Goal: Find specific page/section: Find specific page/section

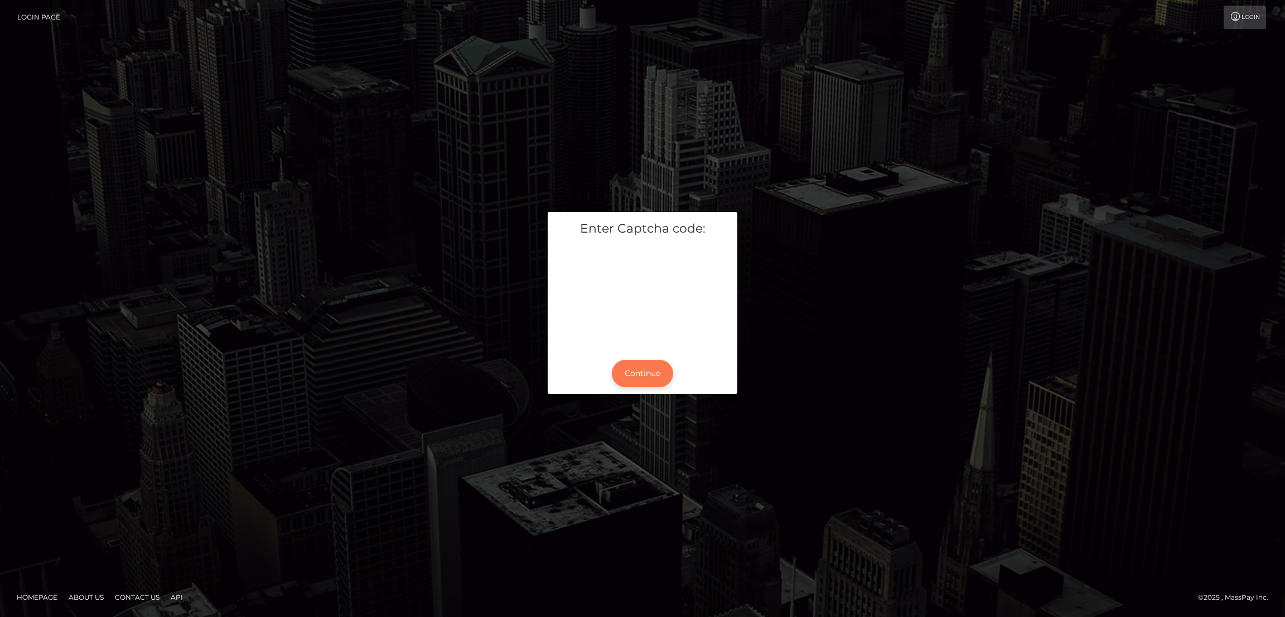
click at [652, 378] on button "Continue" at bounding box center [642, 373] width 61 height 27
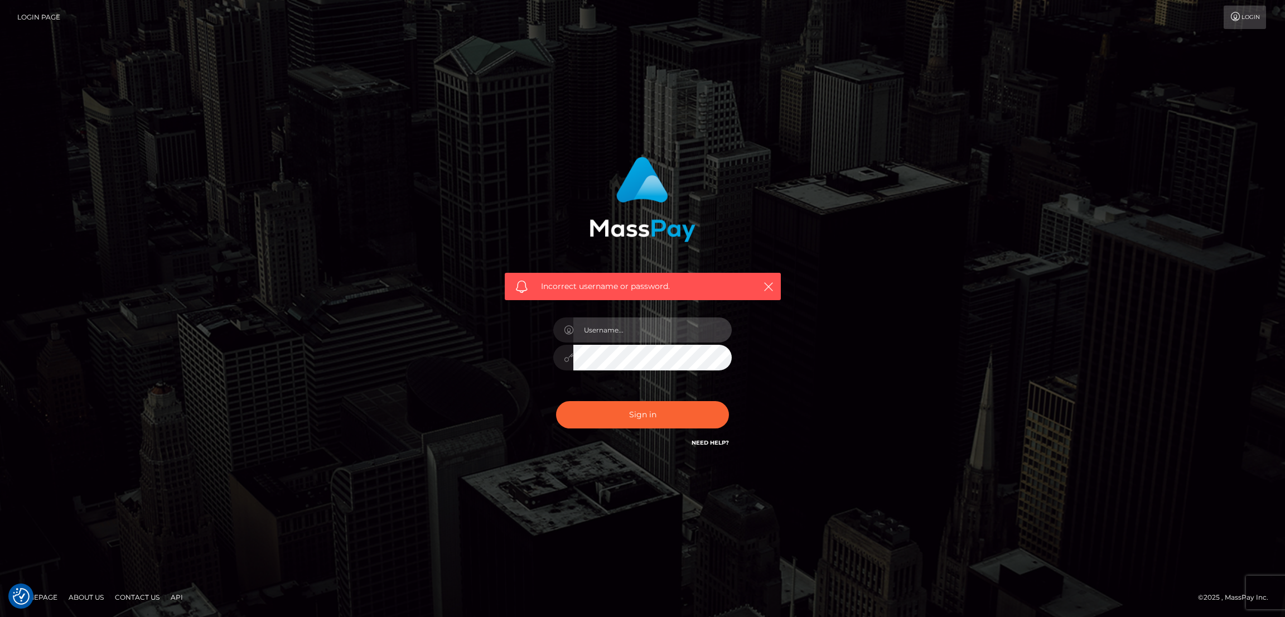
type input "by.es2"
click at [644, 408] on button "Sign in" at bounding box center [642, 414] width 173 height 27
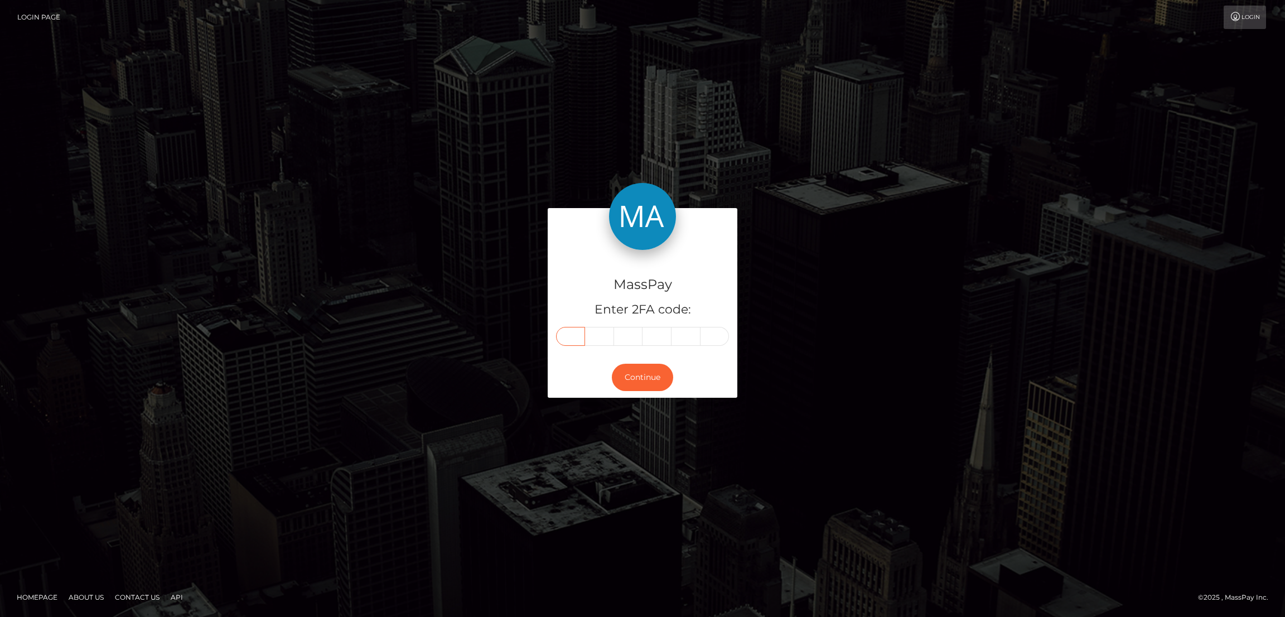
click at [560, 335] on input "text" at bounding box center [570, 336] width 29 height 19
paste input "9"
type input "9"
type input "2"
type input "3"
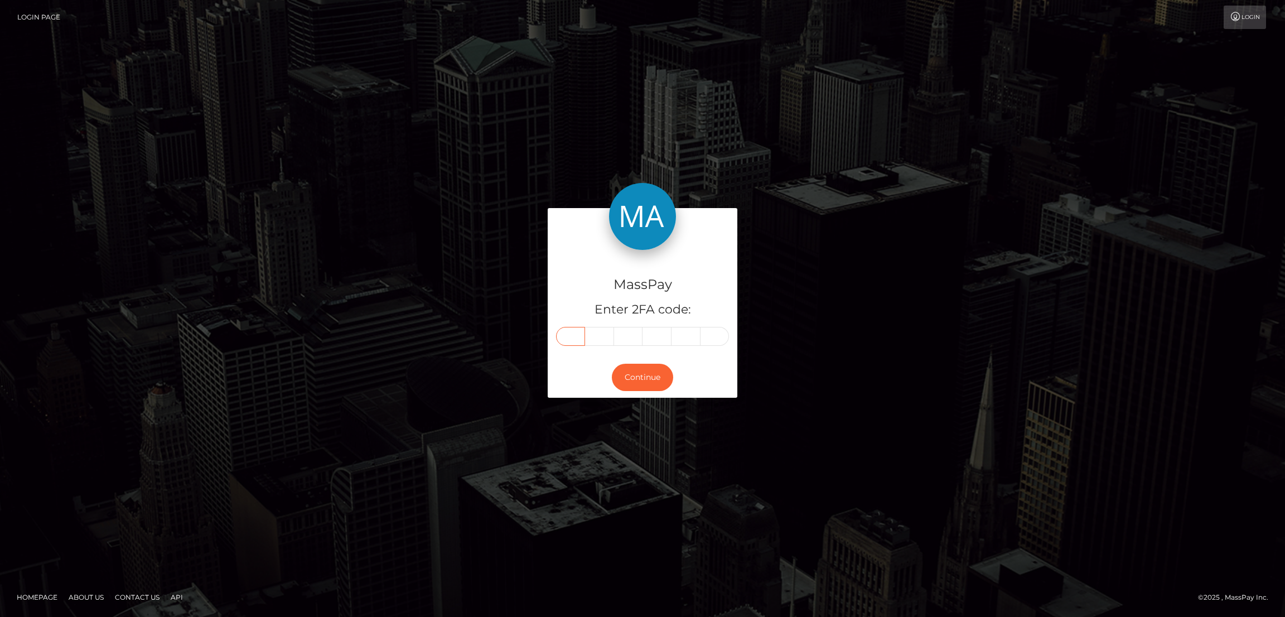
type input "7"
type input "3"
type input "0"
click at [644, 373] on button "Continue" at bounding box center [642, 377] width 61 height 27
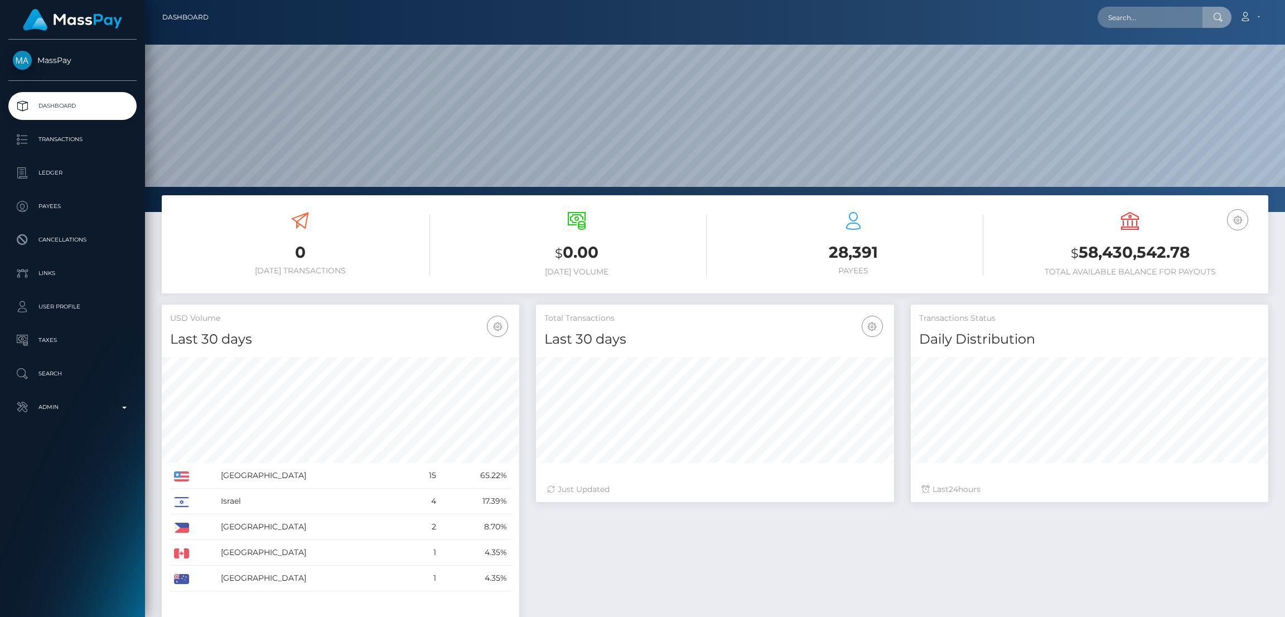
scroll to position [198, 358]
click at [1146, 24] on input "text" at bounding box center [1150, 17] width 105 height 21
paste input "[EMAIL_ADDRESS][DOMAIN_NAME]"
type input "[EMAIL_ADDRESS][DOMAIN_NAME]"
click at [1106, 59] on link "Martha Noguera" at bounding box center [1142, 57] width 89 height 21
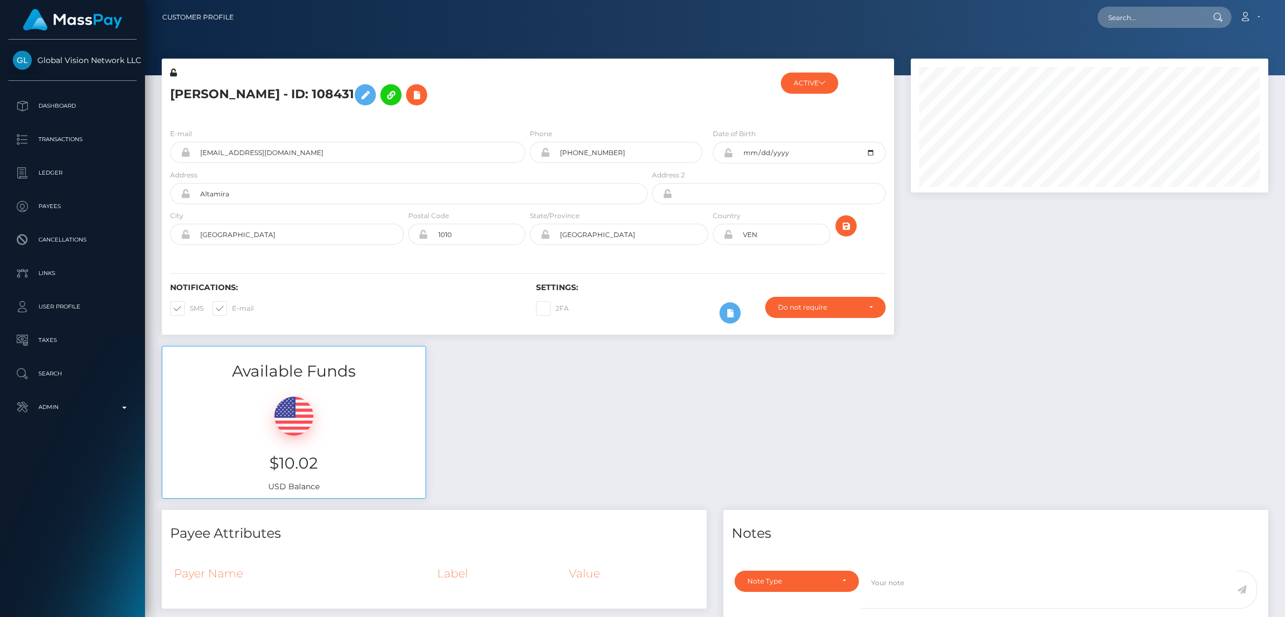
scroll to position [133, 358]
click at [1104, 20] on input "text" at bounding box center [1150, 17] width 105 height 21
paste input "[EMAIL_ADDRESS][DOMAIN_NAME]"
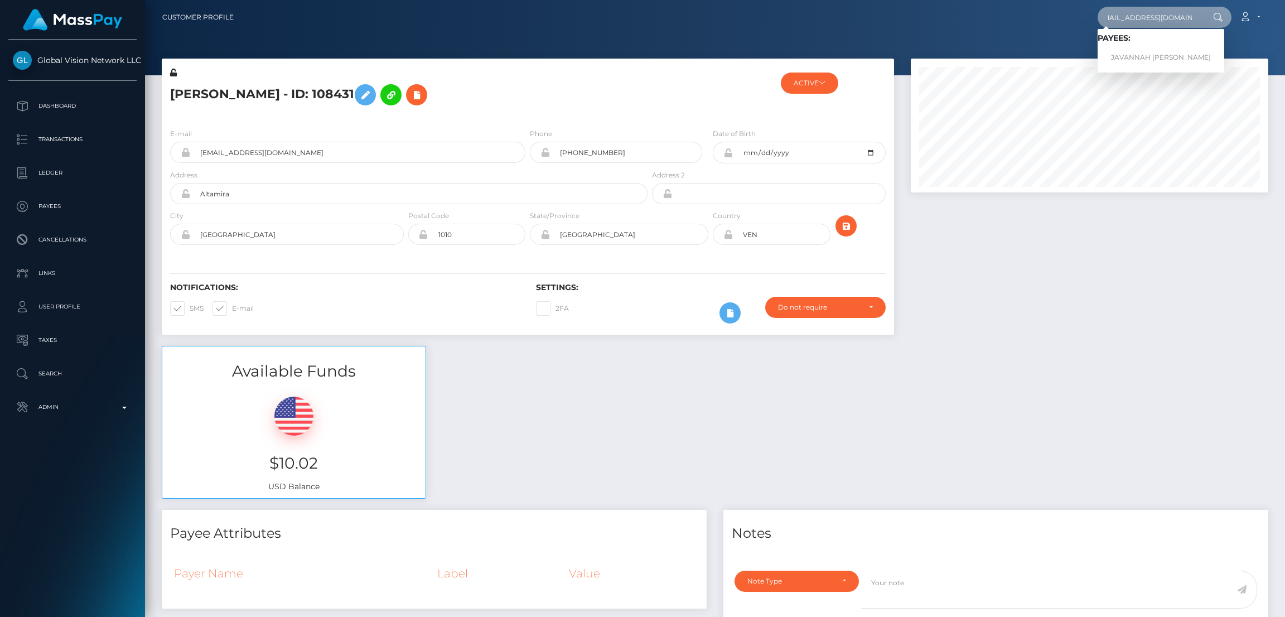
type input "[EMAIL_ADDRESS][DOMAIN_NAME]"
click at [1138, 51] on link "JAVANNAH [PERSON_NAME]" at bounding box center [1161, 57] width 127 height 21
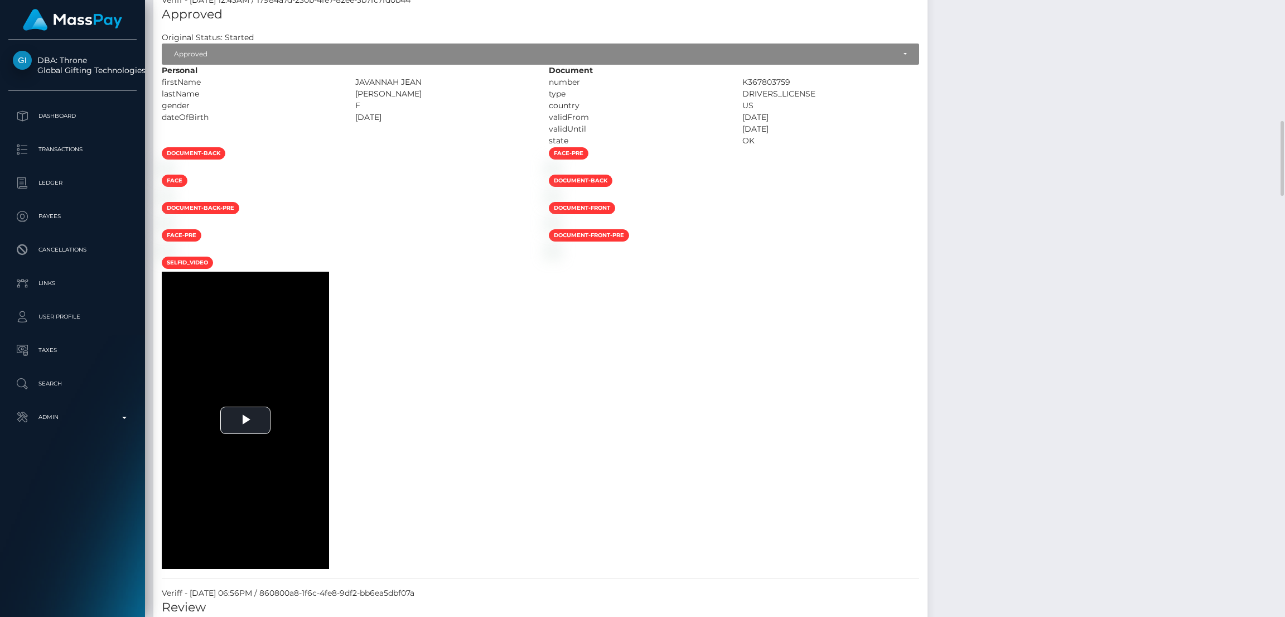
scroll to position [753, 0]
